Goal: Information Seeking & Learning: Understand process/instructions

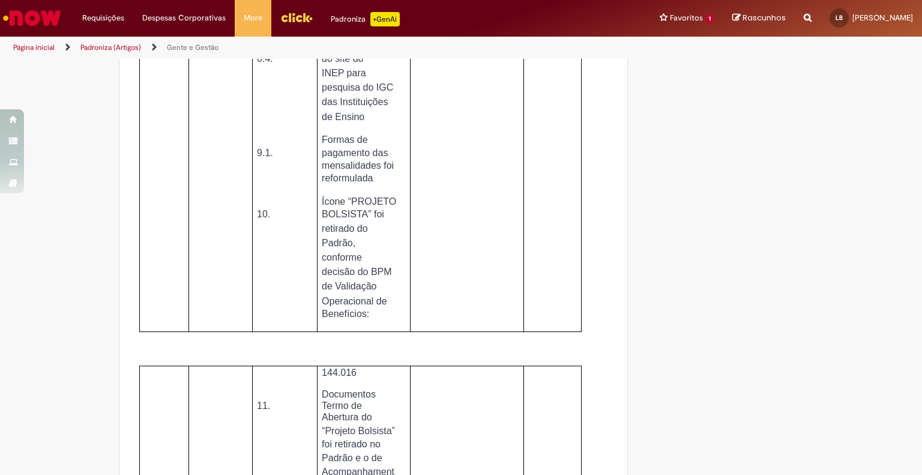
scroll to position [5102, 0]
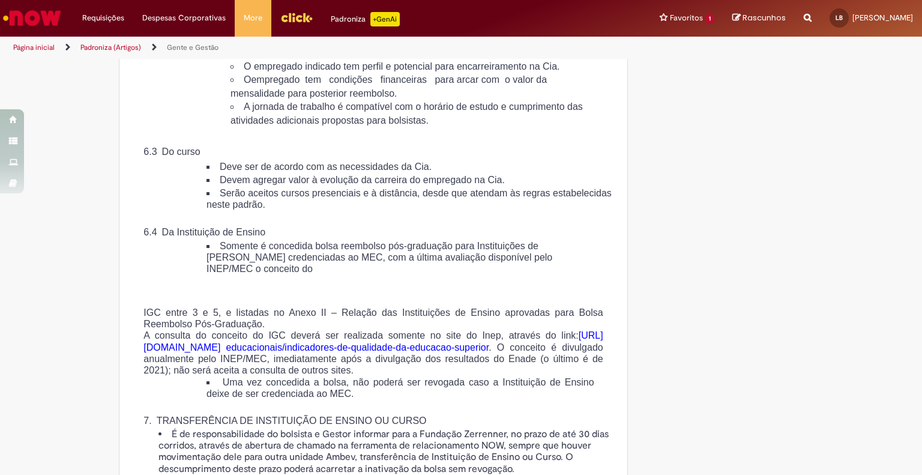
scroll to position [1501, 0]
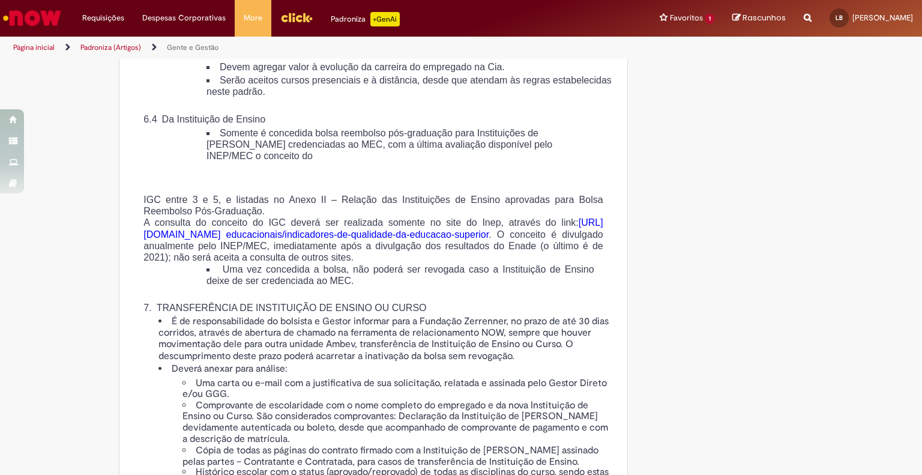
click at [248, 239] on span "[URL][DOMAIN_NAME]" at bounding box center [372, 228] width 459 height 22
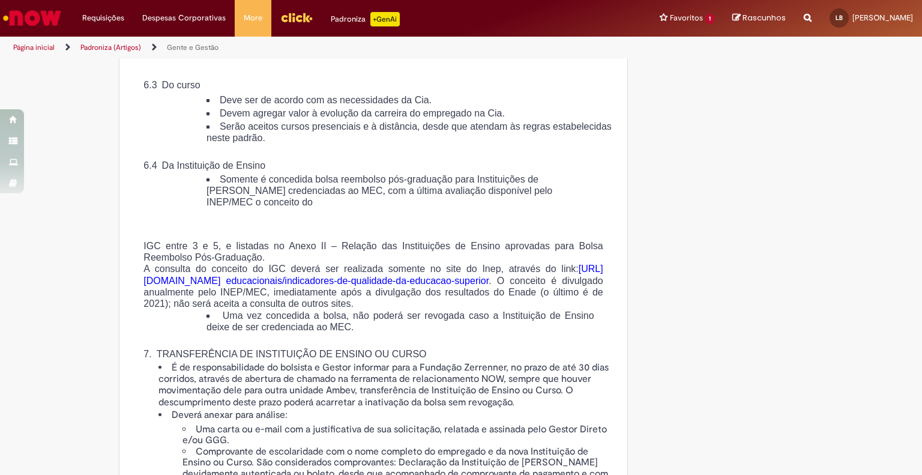
scroll to position [1501, 0]
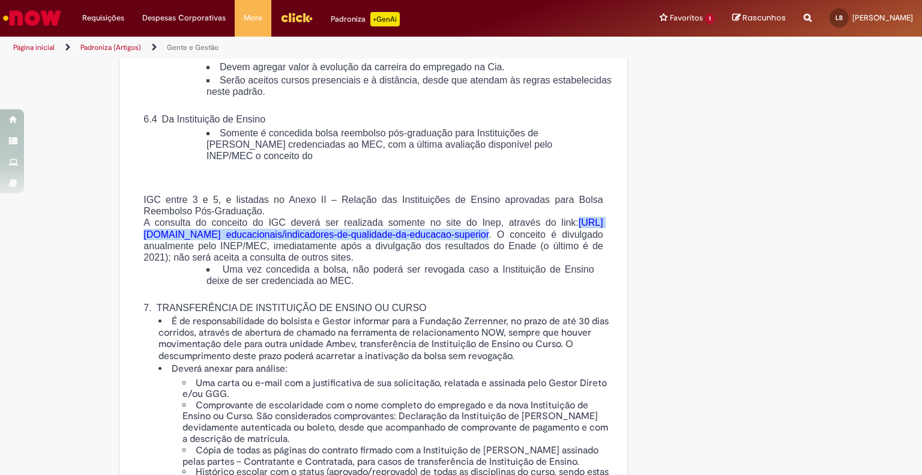
drag, startPoint x: 435, startPoint y: 321, endPoint x: 130, endPoint y: 307, distance: 304.7
click at [134, 307] on div "IGC entre 3 e 5, e listadas no Anexo II – Relação das Instituições de Ensino ap…" at bounding box center [373, 373] width 478 height 387
drag, startPoint x: 168, startPoint y: 314, endPoint x: 169, endPoint y: 325, distance: 10.8
click at [226, 239] on span "educacionais/indicadores-de-qualidade-da-educacao-superior" at bounding box center [357, 234] width 263 height 10
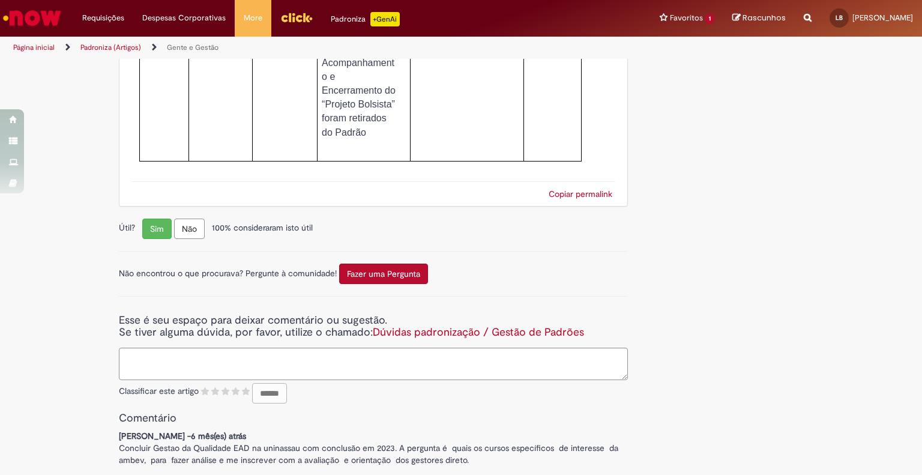
scroll to position [5969, 0]
